Goal: Task Accomplishment & Management: Complete application form

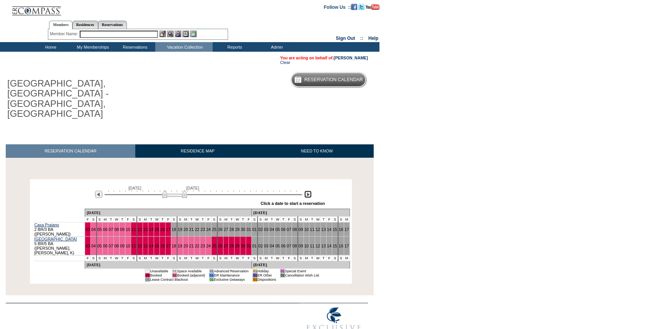
click at [308, 191] on img at bounding box center [307, 194] width 7 height 7
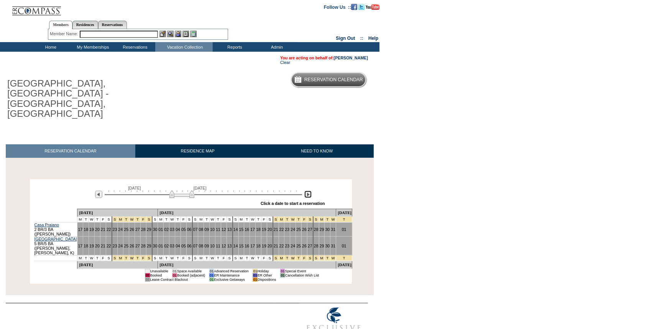
click at [308, 191] on img at bounding box center [307, 194] width 7 height 7
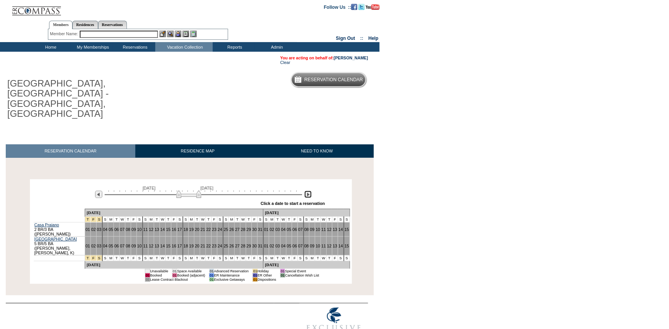
click at [308, 191] on img at bounding box center [307, 194] width 7 height 7
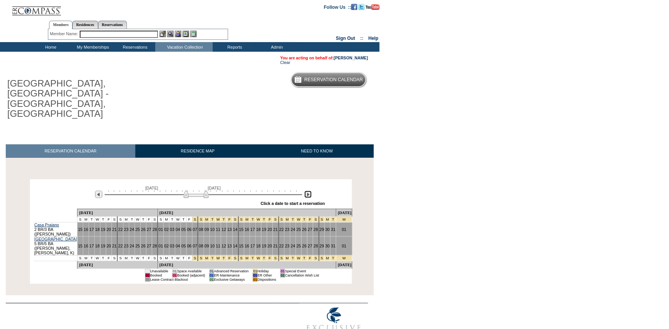
click at [308, 191] on img at bounding box center [307, 194] width 7 height 7
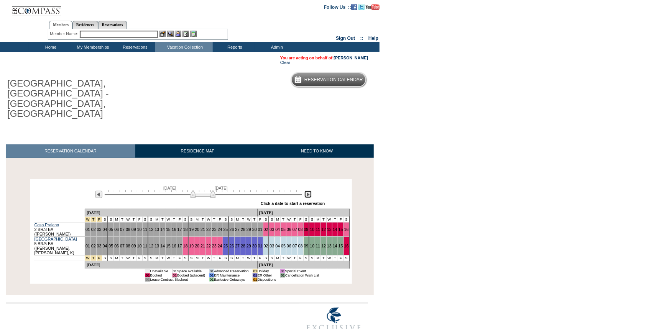
click at [308, 191] on img at bounding box center [307, 194] width 7 height 7
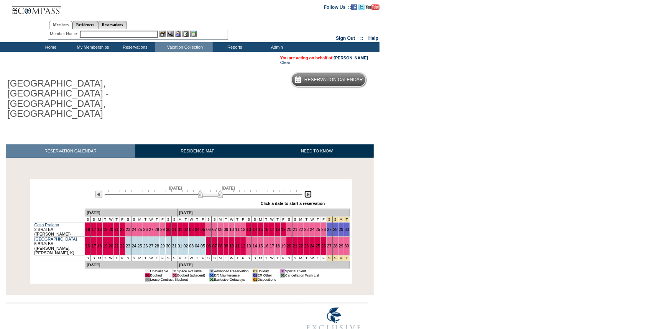
click at [308, 191] on img at bounding box center [307, 194] width 7 height 7
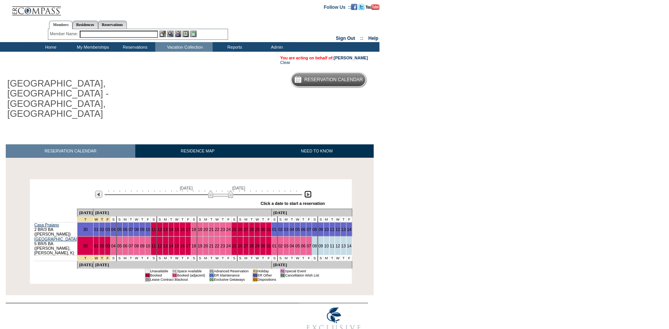
click at [230, 190] on img at bounding box center [220, 194] width 25 height 8
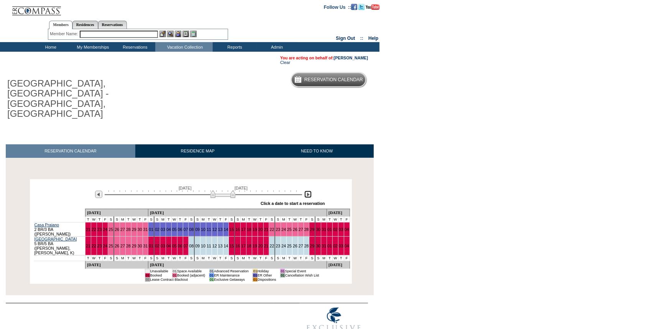
click at [232, 190] on img at bounding box center [222, 194] width 25 height 8
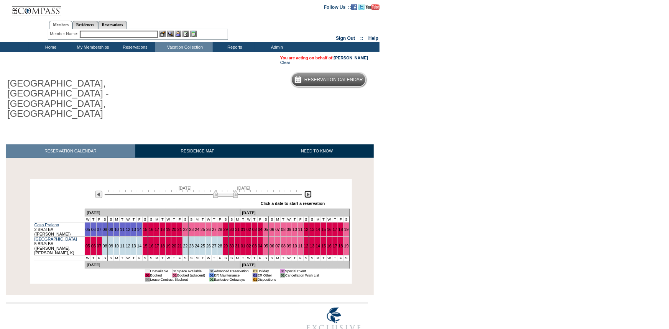
click at [235, 190] on img at bounding box center [225, 194] width 25 height 8
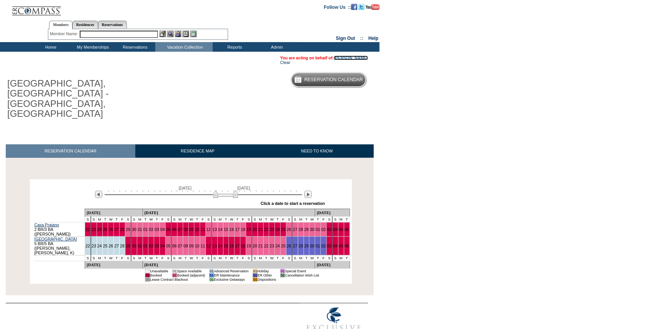
click at [347, 59] on link "[PERSON_NAME]" at bounding box center [351, 58] width 34 height 5
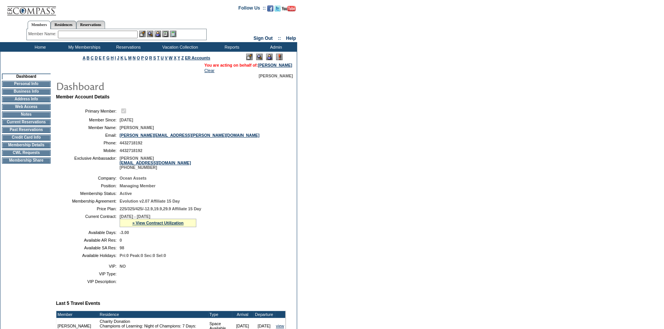
click at [23, 156] on td "CWL Requests" at bounding box center [26, 153] width 49 height 6
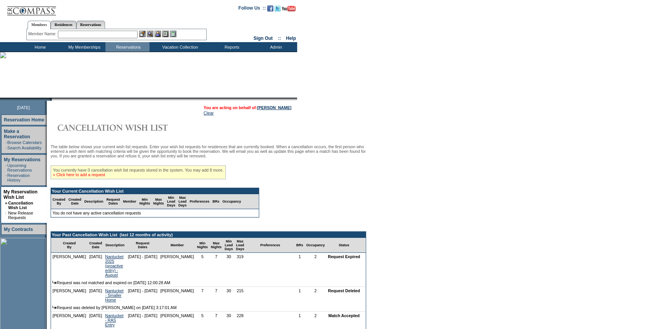
click at [100, 177] on link "» Click here to add a request" at bounding box center [79, 174] width 52 height 5
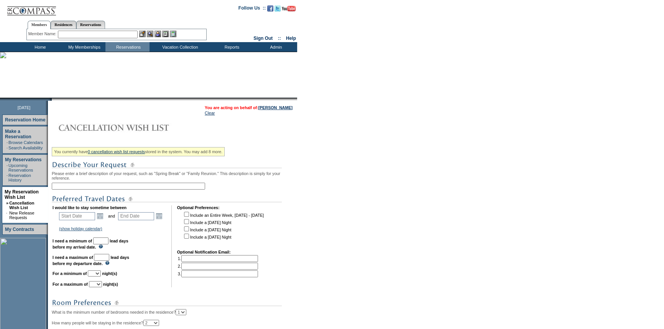
click at [126, 187] on input "text" at bounding box center [128, 186] width 153 height 7
type input "Amalfi Coast - August 2026"
click at [100, 218] on link "Open the calendar popup." at bounding box center [100, 216] width 8 height 8
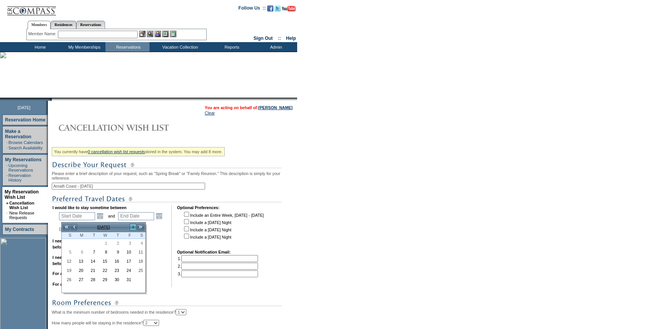
click at [131, 226] on link ">" at bounding box center [133, 227] width 8 height 8
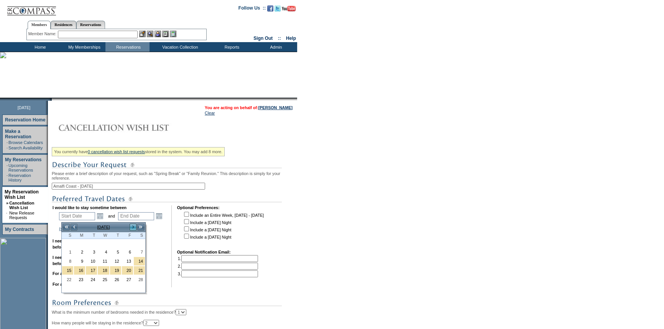
click at [131, 226] on link ">" at bounding box center [133, 227] width 8 height 8
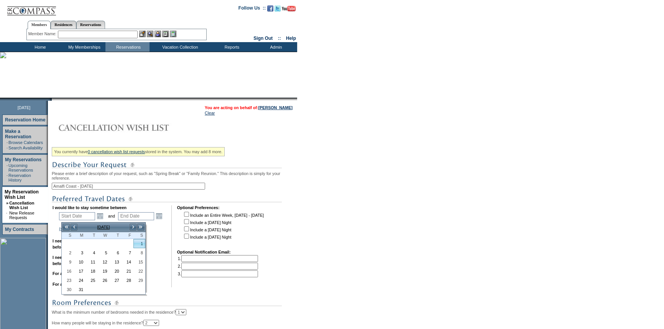
click at [139, 243] on link "1" at bounding box center [139, 243] width 11 height 8
type input "2026-08-01"
type input "2026-08-02"
type input "8/1/2026"
type input "8/2/2026"
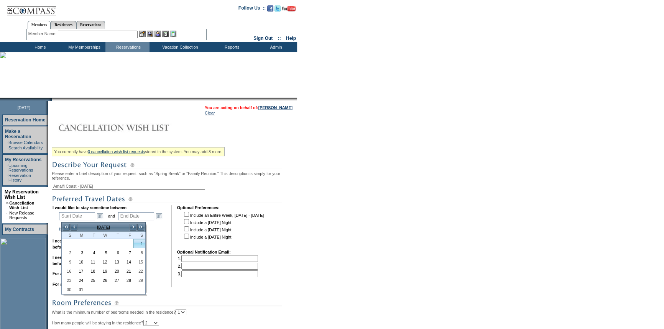
type input "303"
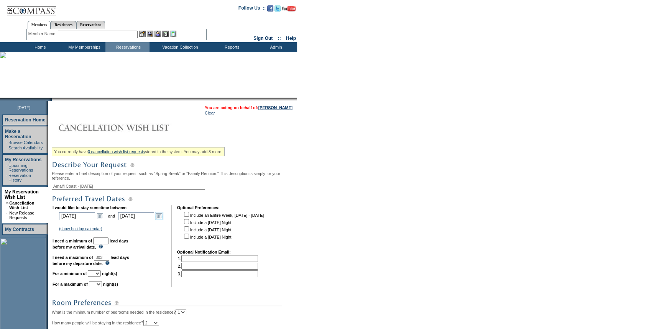
click at [163, 218] on link "Open the calendar popup." at bounding box center [159, 216] width 8 height 8
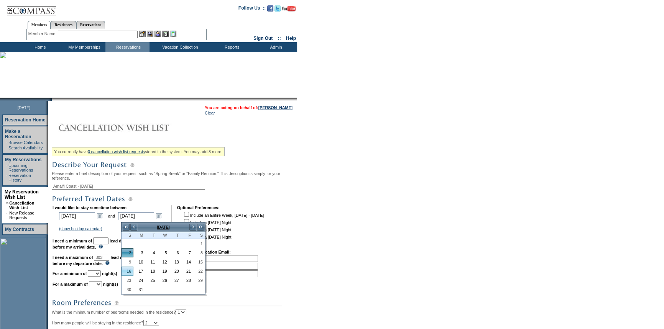
click at [127, 271] on link "16" at bounding box center [127, 271] width 11 height 8
type input "2026-08-16"
type input "8/16/2026"
type input "317"
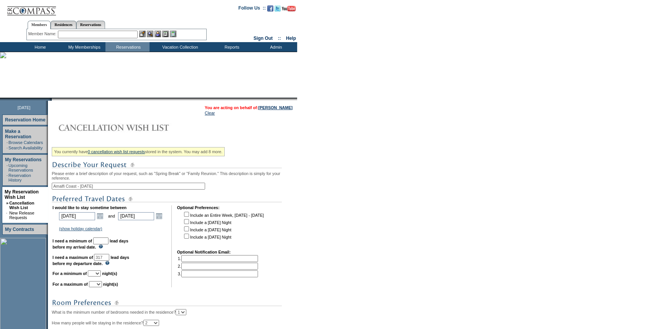
click at [108, 242] on input "text" at bounding box center [100, 241] width 15 height 7
type input "30"
click at [101, 276] on select "1 2 3 4 5 6 7 8 9 10 11 12 13 14" at bounding box center [94, 274] width 13 height 6
select select "7"
click at [97, 273] on select "1 2 3 4 5 6 7 8 9 10 11 12 13 14" at bounding box center [94, 274] width 13 height 6
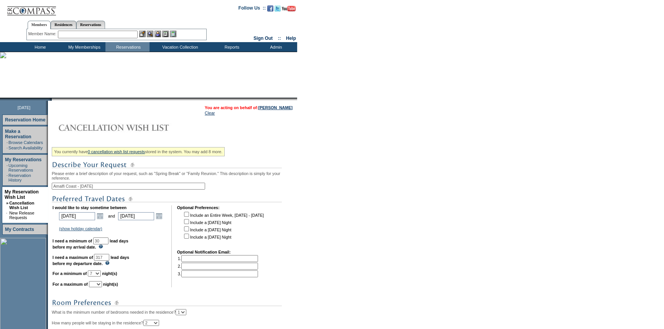
click at [100, 286] on select "1 2 3 4 5 6 7 8 9 10 11 12 13 14" at bounding box center [95, 284] width 13 height 6
select select "7"
click at [98, 285] on select "1 2 3 4 5 6 7 8 9 10 11 12 13 14" at bounding box center [95, 284] width 13 height 6
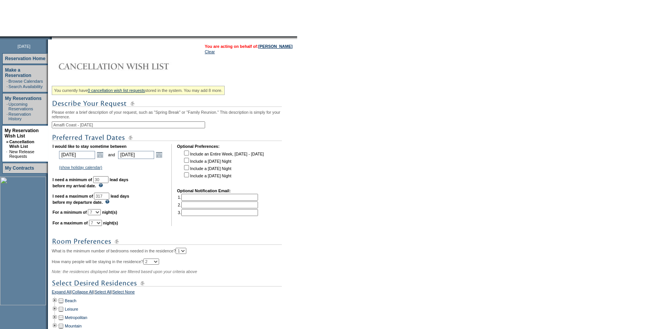
scroll to position [174, 0]
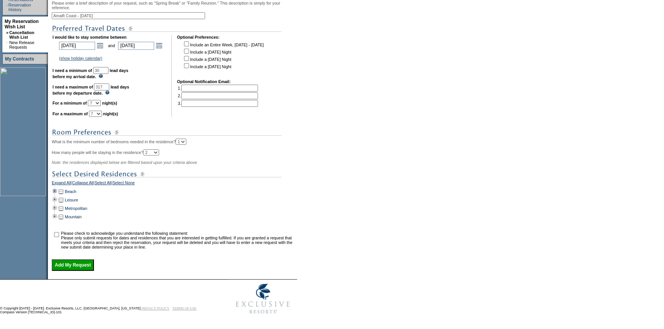
click at [57, 192] on td at bounding box center [55, 191] width 6 height 8
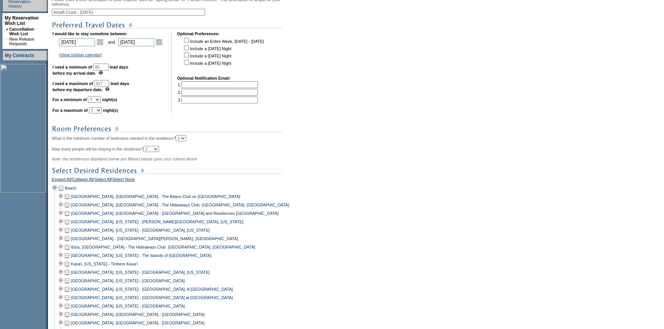
click at [57, 192] on td at bounding box center [55, 188] width 6 height 8
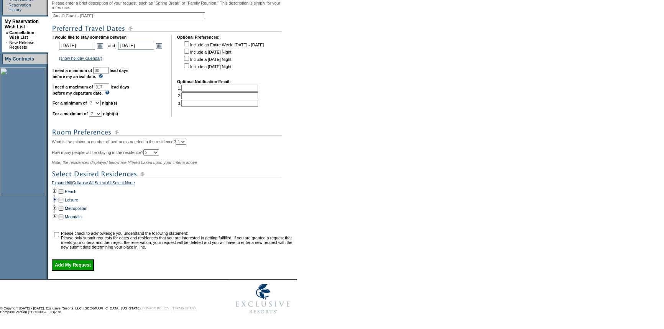
click at [57, 200] on td at bounding box center [55, 200] width 6 height 8
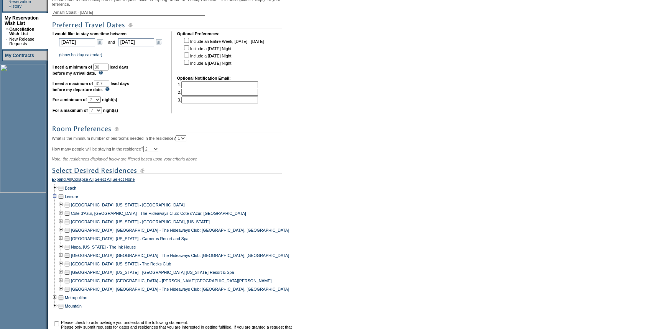
click at [58, 200] on td at bounding box center [55, 196] width 6 height 8
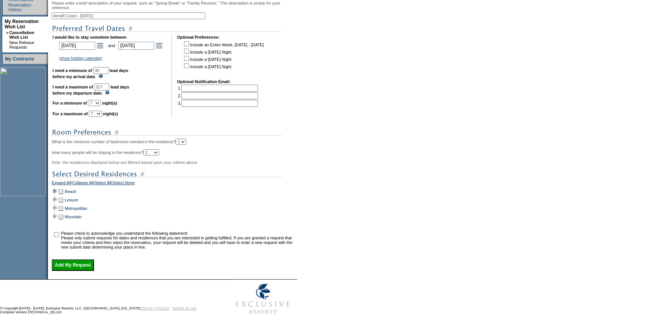
click at [56, 194] on td at bounding box center [55, 191] width 6 height 8
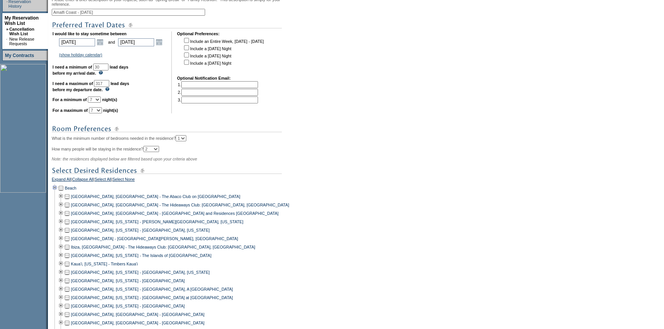
click at [58, 192] on td at bounding box center [55, 188] width 6 height 8
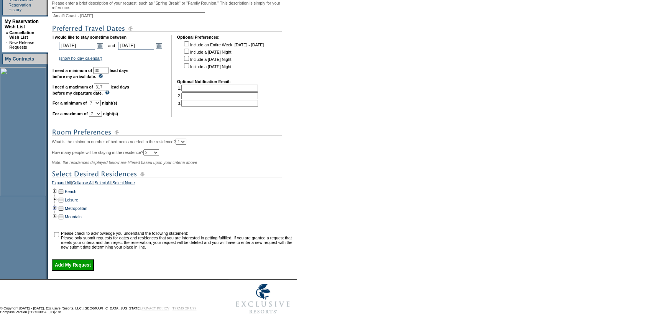
click at [57, 209] on td at bounding box center [55, 208] width 6 height 8
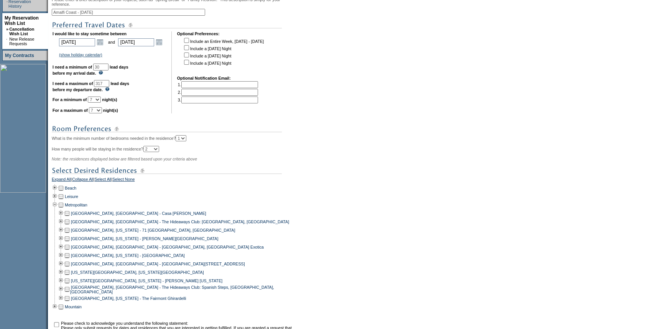
click at [57, 209] on td at bounding box center [55, 205] width 6 height 8
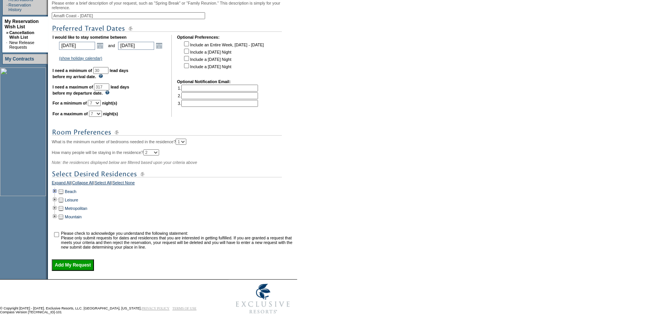
click at [56, 192] on td at bounding box center [55, 191] width 6 height 8
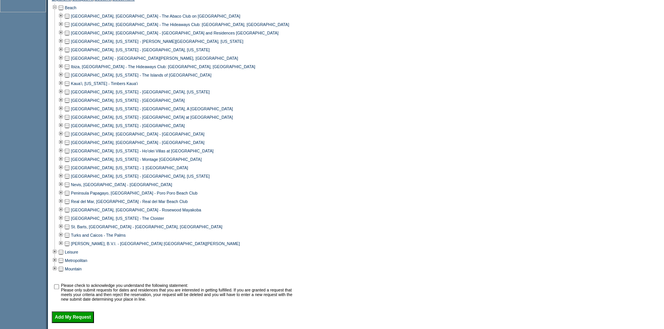
scroll to position [383, 0]
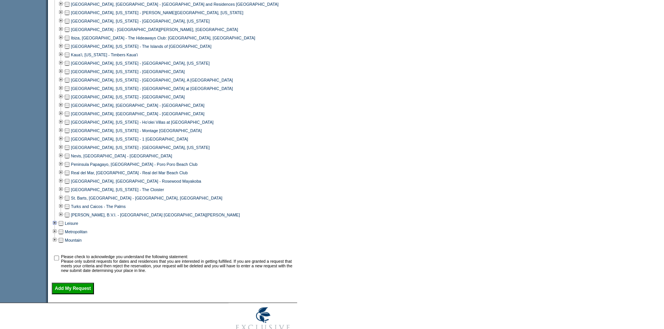
click at [56, 228] on td at bounding box center [55, 223] width 6 height 8
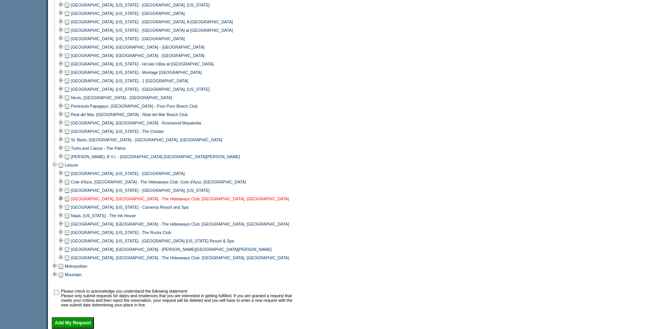
scroll to position [453, 0]
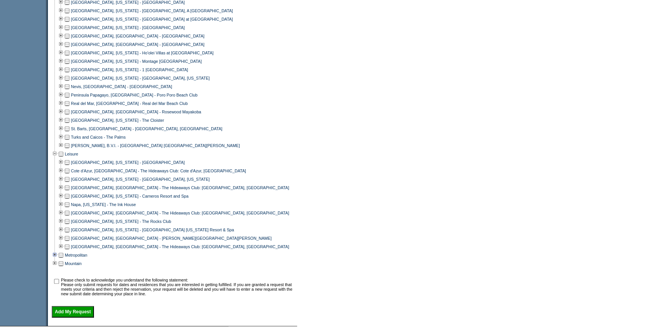
click at [57, 259] on td at bounding box center [55, 255] width 6 height 8
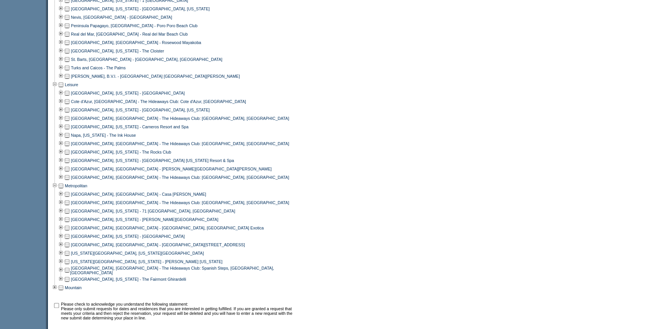
scroll to position [522, 0]
click at [57, 290] on td at bounding box center [55, 287] width 6 height 8
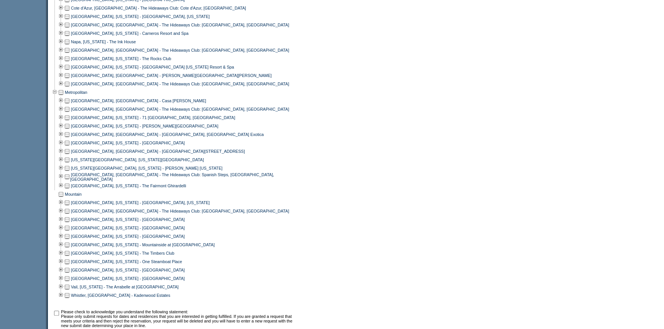
scroll to position [627, 0]
